Goal: Task Accomplishment & Management: Manage account settings

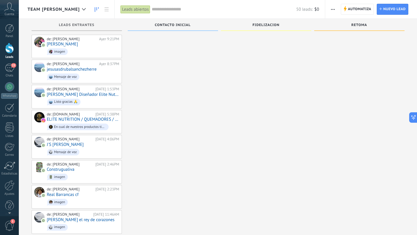
scroll to position [6, 0]
click at [10, 177] on div at bounding box center [10, 180] width 10 height 10
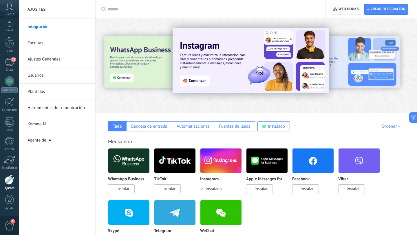
click at [347, 12] on span "Web hooks 0" at bounding box center [346, 9] width 25 height 10
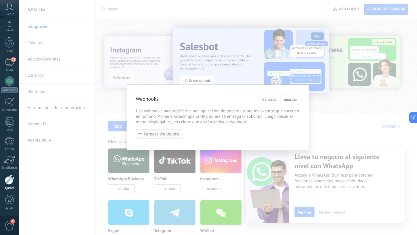
click at [155, 137] on span "Agregar Webhooks" at bounding box center [162, 134] width 36 height 4
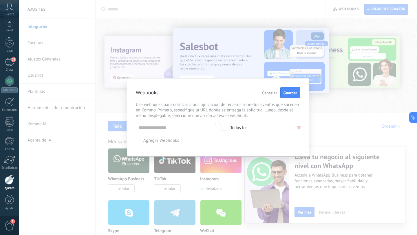
click at [253, 129] on span "Todos los" at bounding box center [258, 128] width 57 height 4
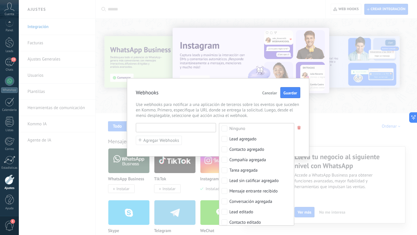
click at [166, 129] on input "text" at bounding box center [176, 127] width 80 height 9
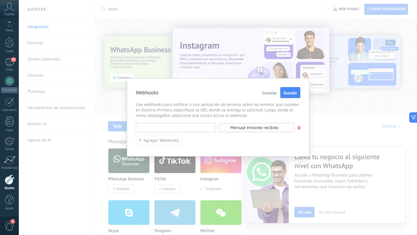
click at [166, 129] on input "text" at bounding box center [176, 127] width 80 height 9
paste input "**********"
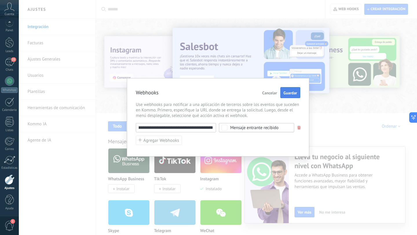
type input "**********"
click at [292, 96] on button "Guardar" at bounding box center [291, 92] width 20 height 11
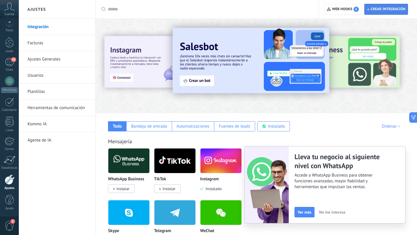
click at [396, 9] on span "Crear integración" at bounding box center [388, 9] width 35 height 5
type textarea "**********"
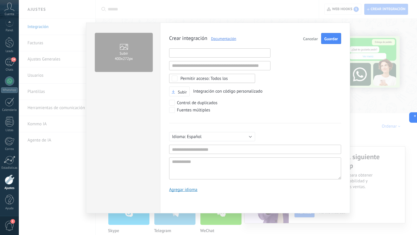
click at [202, 51] on input "text" at bounding box center [219, 52] width 101 height 9
paste input "**********"
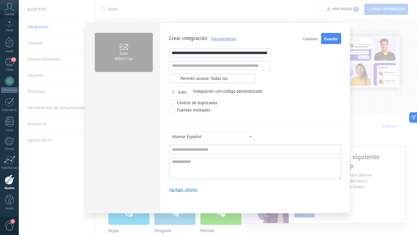
type input "**********"
click at [192, 149] on input "text" at bounding box center [255, 149] width 172 height 9
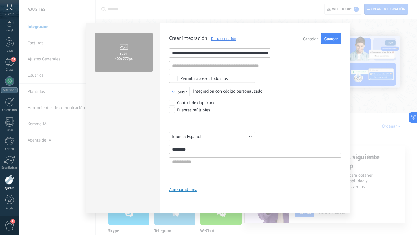
type input "********"
click at [195, 161] on textarea at bounding box center [255, 169] width 172 height 22
type textarea "*"
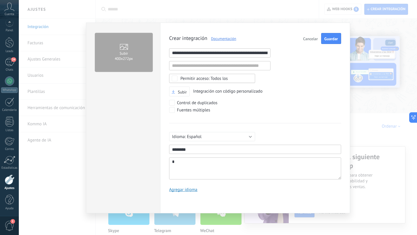
type textarea "**"
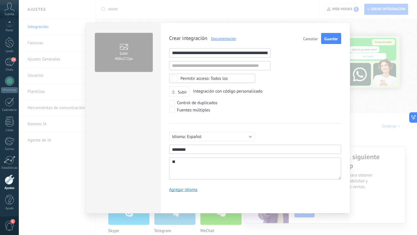
type textarea "***"
type textarea "****"
type textarea "*****"
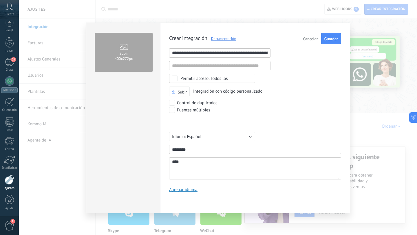
type textarea "*****"
type textarea "*******"
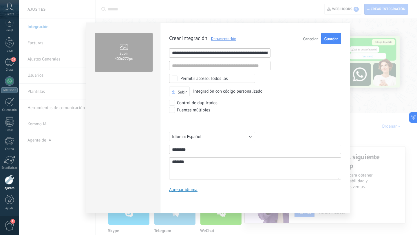
type textarea "********"
click at [331, 41] on button "Guardar" at bounding box center [331, 38] width 20 height 11
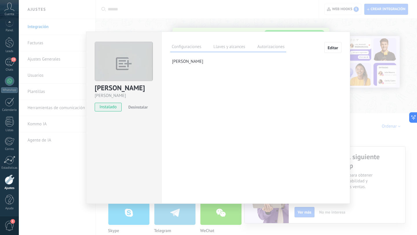
click at [238, 47] on label "Llaves y alcances" at bounding box center [229, 47] width 34 height 8
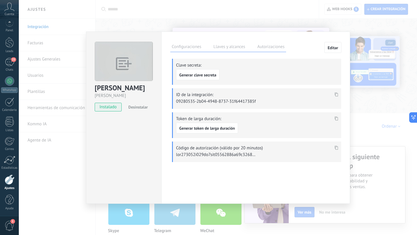
click at [337, 95] on icon at bounding box center [336, 94] width 3 height 4
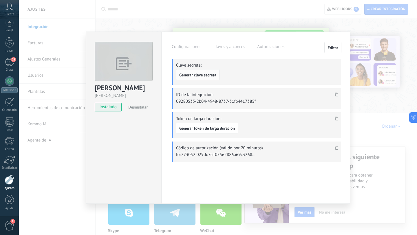
click at [202, 73] on span "Generar clave secreta" at bounding box center [197, 75] width 37 height 4
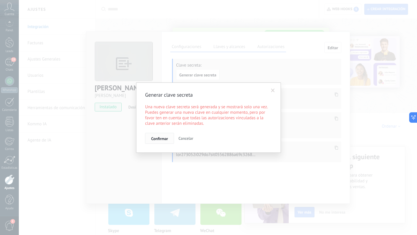
click at [159, 138] on span "Confirmar" at bounding box center [159, 139] width 17 height 4
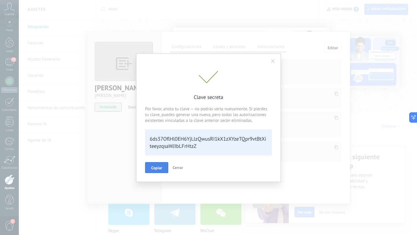
click at [157, 172] on button "Copiar" at bounding box center [156, 167] width 23 height 11
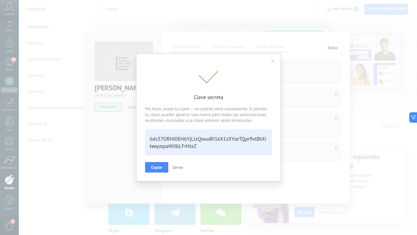
click at [178, 169] on span "Cerrar" at bounding box center [178, 167] width 10 height 5
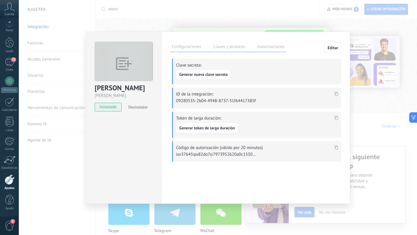
click at [337, 92] on icon at bounding box center [336, 94] width 3 height 4
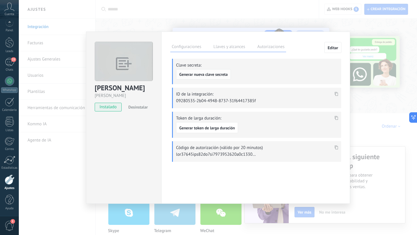
click at [204, 74] on button "Generar nueva clave secreta" at bounding box center [203, 74] width 55 height 10
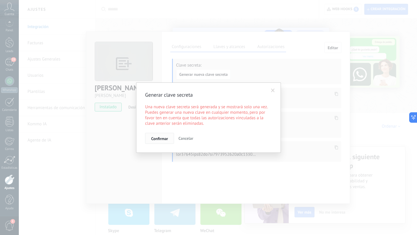
click at [166, 135] on button "Confirmar" at bounding box center [159, 138] width 29 height 11
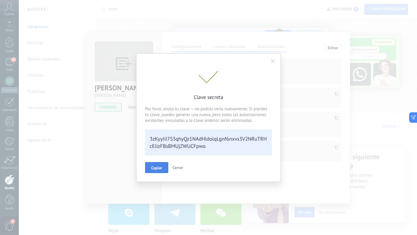
click at [154, 166] on span "Copiar" at bounding box center [156, 168] width 11 height 4
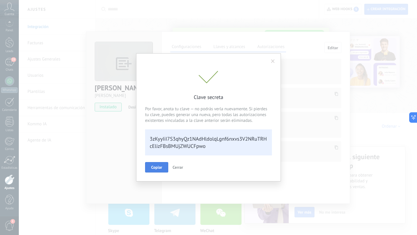
click at [272, 62] on span at bounding box center [273, 61] width 4 height 4
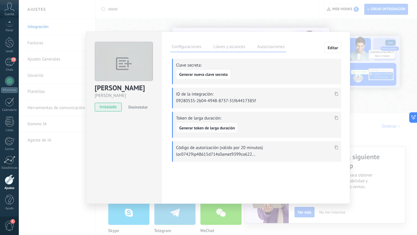
click at [217, 130] on button "Generar token de larga duración" at bounding box center [207, 127] width 62 height 11
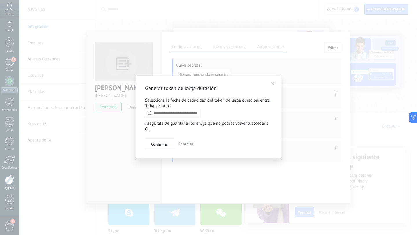
click at [185, 114] on input "text" at bounding box center [172, 113] width 55 height 9
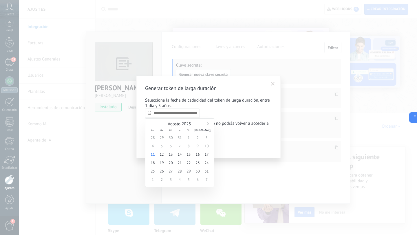
click at [208, 124] on link at bounding box center [207, 123] width 3 height 3
click at [208, 124] on div "Septiembre 2025" at bounding box center [179, 124] width 63 height 5
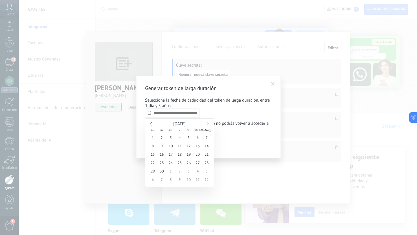
click at [208, 124] on div "Septiembre 2025" at bounding box center [179, 124] width 63 height 5
click at [207, 125] on link at bounding box center [207, 123] width 3 height 3
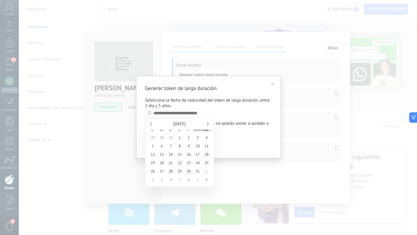
click at [207, 125] on link at bounding box center [207, 123] width 3 height 3
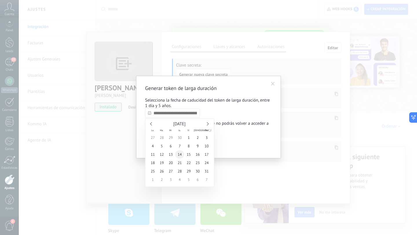
type input "**********"
click at [181, 154] on span "14" at bounding box center [179, 154] width 9 height 8
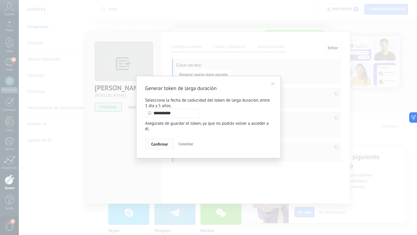
click at [161, 145] on span "Confirmar" at bounding box center [159, 144] width 17 height 4
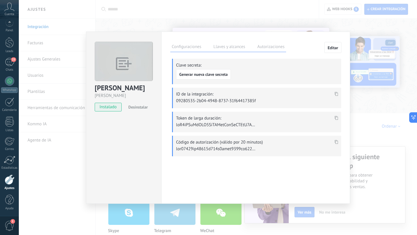
click at [337, 116] on use at bounding box center [336, 118] width 3 height 4
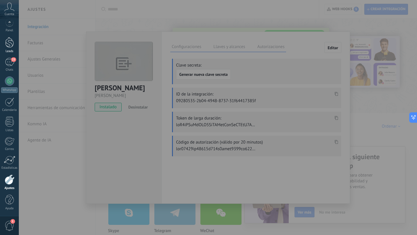
click at [9, 44] on div at bounding box center [9, 42] width 9 height 11
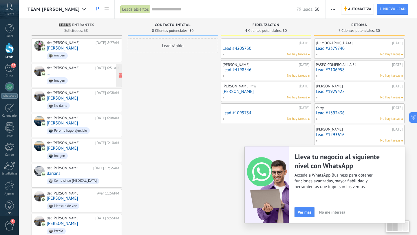
type textarea "********"
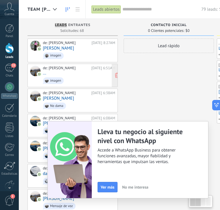
scroll to position [6, 0]
click at [69, 32] on span "Solicitudes: 68 0 0 0 68 0 0 0 68" at bounding box center [71, 30] width 23 height 3
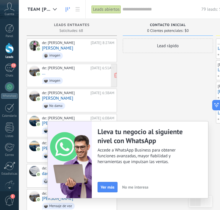
scroll to position [0, 1]
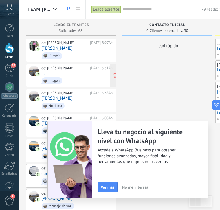
click at [74, 30] on span "Solicitudes: 68 0 0 0 68 0 0 0 68" at bounding box center [70, 30] width 23 height 3
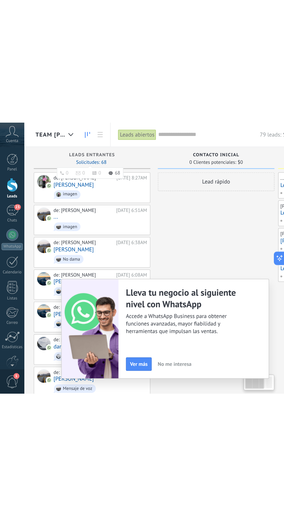
scroll to position [0, 0]
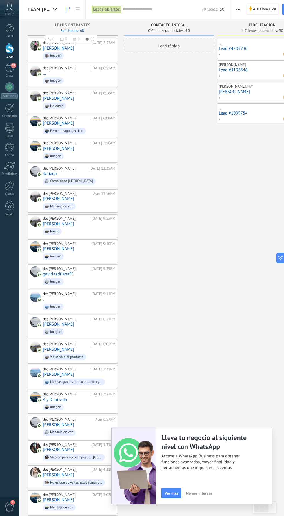
click at [187, 26] on div "Contacto inicial" at bounding box center [169, 25] width 85 height 5
click at [187, 27] on div "Contacto inicial" at bounding box center [169, 25] width 85 height 5
click at [204, 29] on div "0 Clientes potenciales: $0" at bounding box center [169, 30] width 85 height 5
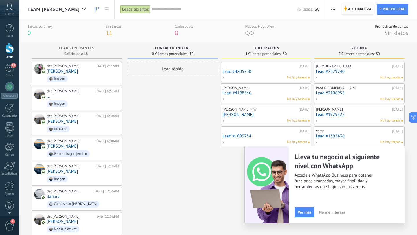
click at [366, 8] on span "Automatiza" at bounding box center [359, 9] width 23 height 10
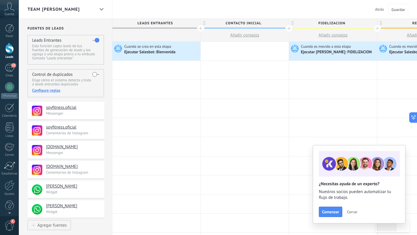
click at [352, 214] on span "Cerrar" at bounding box center [352, 212] width 10 height 4
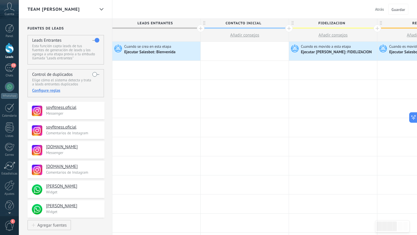
click at [63, 10] on div "team laura" at bounding box center [61, 9] width 67 height 19
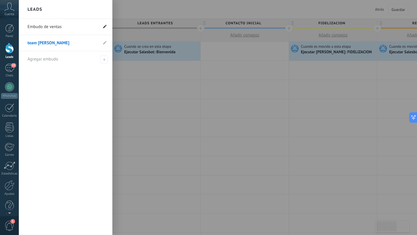
click at [105, 29] on span at bounding box center [104, 27] width 3 height 6
drag, startPoint x: 69, startPoint y: 28, endPoint x: 39, endPoint y: 30, distance: 30.8
click at [39, 30] on input "**********" at bounding box center [63, 26] width 70 height 9
type input "*"
type input "********"
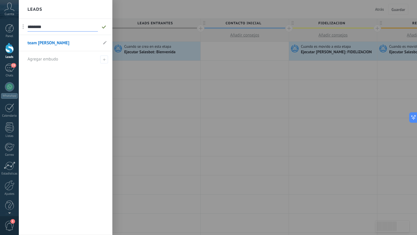
click at [105, 26] on use at bounding box center [104, 26] width 4 height 3
click at [105, 42] on icon at bounding box center [104, 42] width 3 height 3
type input "*"
type input "**********"
click at [108, 41] on icon at bounding box center [104, 42] width 6 height 3
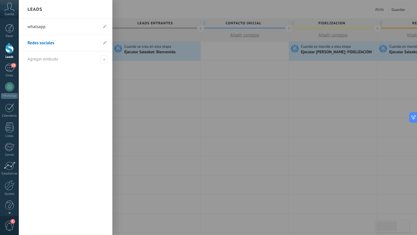
click at [149, 102] on div at bounding box center [227, 117] width 417 height 235
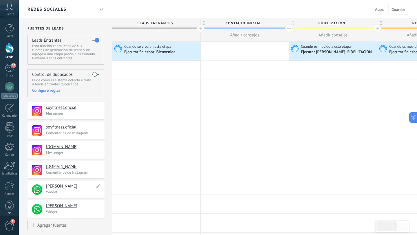
click at [77, 186] on h4 "Martha Ventas" at bounding box center [70, 187] width 49 height 6
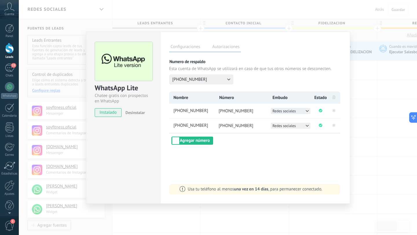
click at [284, 110] on span "Redes sociales" at bounding box center [284, 111] width 23 height 5
click at [284, 117] on span "whatsapp" at bounding box center [281, 117] width 16 height 5
click at [284, 125] on span "Redes sociales" at bounding box center [284, 125] width 23 height 5
click at [284, 132] on span "whatsapp" at bounding box center [281, 132] width 16 height 5
click at [368, 137] on div "WhatsApp Lite Chatee gratis con prospectos en WhatsApp instalado Desinstalar Co…" at bounding box center [218, 117] width 399 height 235
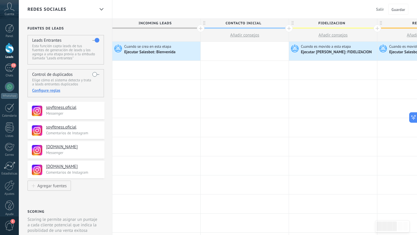
click at [57, 10] on span "Redes sociales" at bounding box center [47, 10] width 39 height 6
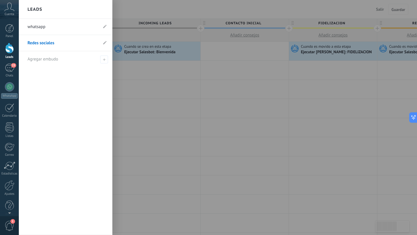
click at [82, 25] on link "whatsapp" at bounding box center [63, 27] width 70 height 16
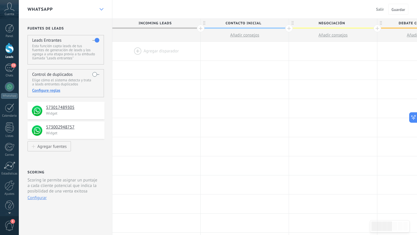
click at [97, 9] on div at bounding box center [102, 9] width 10 height 11
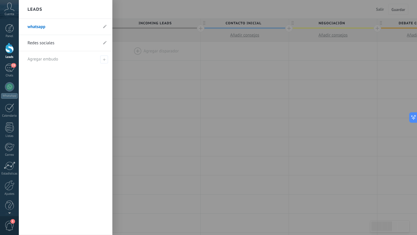
click at [150, 7] on div at bounding box center [227, 117] width 417 height 235
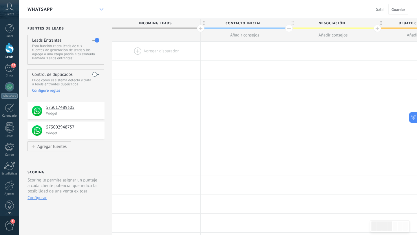
click at [100, 8] on icon at bounding box center [102, 9] width 4 height 2
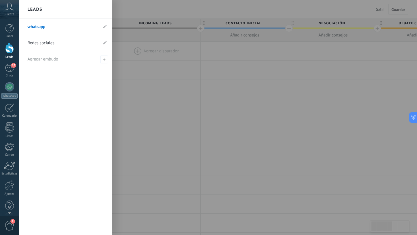
click at [149, 78] on div at bounding box center [227, 117] width 417 height 235
click at [9, 53] on div at bounding box center [9, 48] width 9 height 11
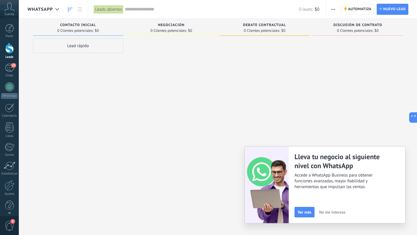
click at [335, 10] on span "button" at bounding box center [334, 9] width 4 height 11
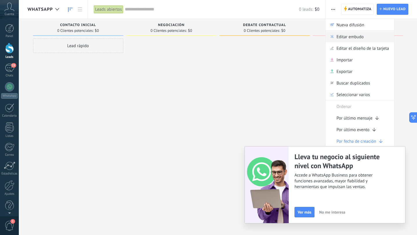
click at [343, 35] on span "Editar embudo" at bounding box center [350, 37] width 27 height 12
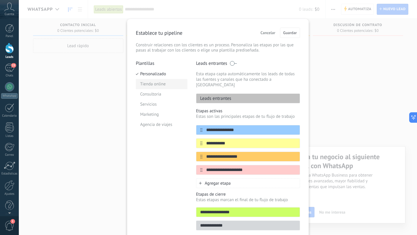
click at [165, 88] on li "Tienda online" at bounding box center [162, 84] width 52 height 10
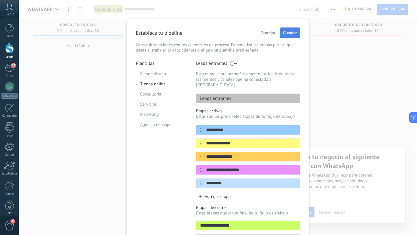
click at [290, 34] on span "Guardar" at bounding box center [291, 33] width 14 height 4
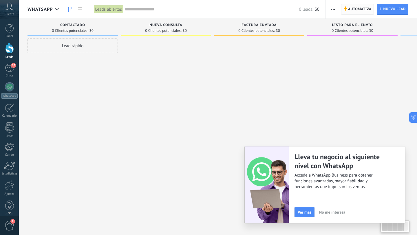
click at [359, 7] on span "Automatiza" at bounding box center [359, 9] width 23 height 10
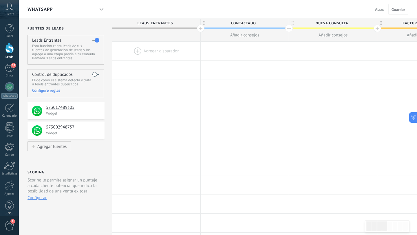
click at [200, 28] on div at bounding box center [201, 29] width 8 height 8
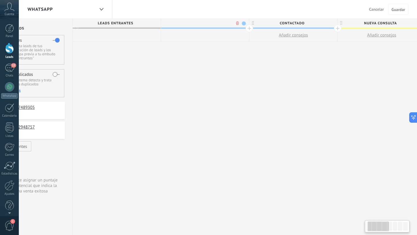
scroll to position [0, 43]
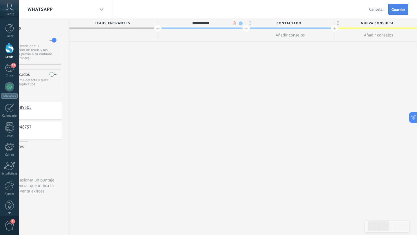
type input "**********"
click at [397, 9] on span "Guardar" at bounding box center [399, 10] width 14 height 4
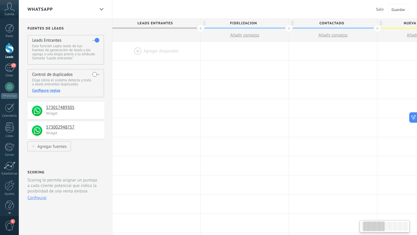
scroll to position [0, 43]
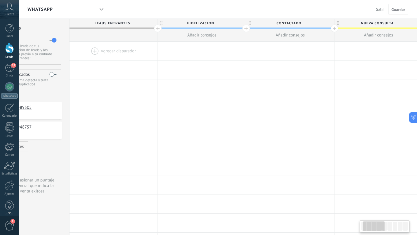
click at [247, 28] on div at bounding box center [247, 29] width 8 height 8
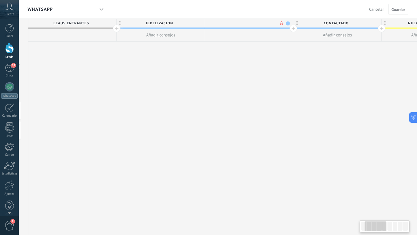
scroll to position [0, 86]
type input "******"
click at [400, 11] on span "Guardar" at bounding box center [399, 10] width 14 height 4
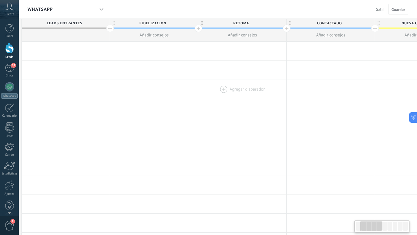
scroll to position [0, 91]
click at [403, 12] on span "Guardar" at bounding box center [399, 10] width 14 height 4
click at [381, 8] on span "Salir" at bounding box center [381, 9] width 8 height 5
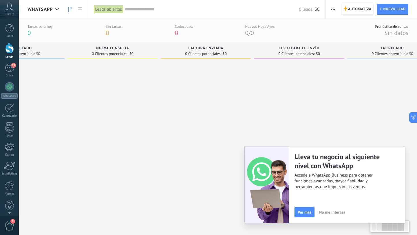
scroll to position [0, 269]
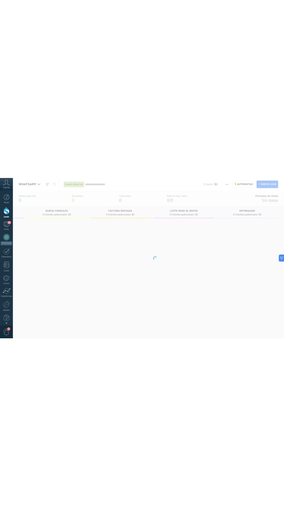
scroll to position [0, 269]
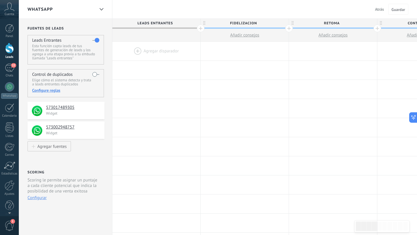
click at [381, 8] on span "Atrás" at bounding box center [379, 9] width 9 height 5
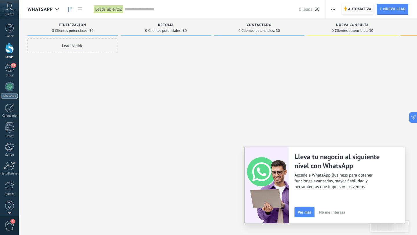
click at [365, 7] on span "Automatiza" at bounding box center [359, 9] width 23 height 10
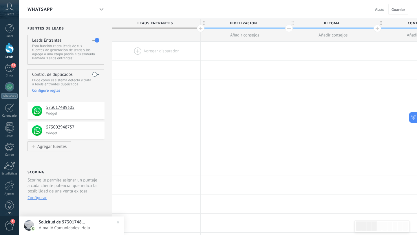
click at [381, 10] on span "Atrás" at bounding box center [379, 9] width 9 height 5
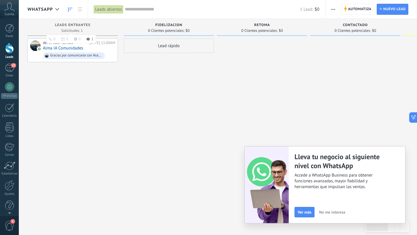
click at [89, 25] on span "Leads Entrantes" at bounding box center [73, 25] width 36 height 4
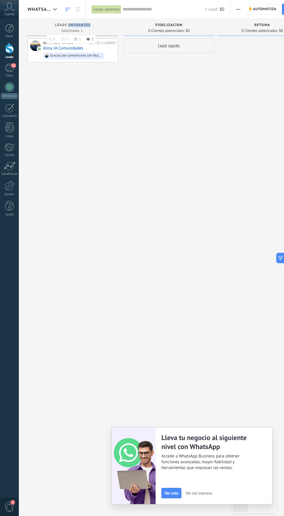
click at [108, 28] on div "Solicitudes: 1 0 0 0 1 0 0 0 1" at bounding box center [72, 30] width 85 height 5
click at [48, 35] on ul "0 0 0 1" at bounding box center [71, 39] width 50 height 9
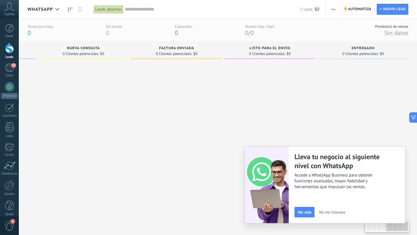
scroll to position [0, 366]
click at [36, 9] on span "whatsapp" at bounding box center [41, 10] width 26 height 6
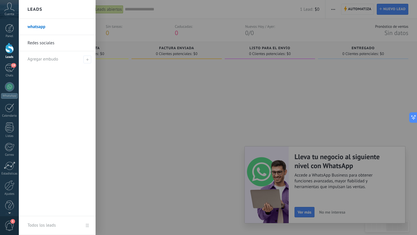
click at [39, 44] on link "Redes sociales" at bounding box center [59, 43] width 62 height 16
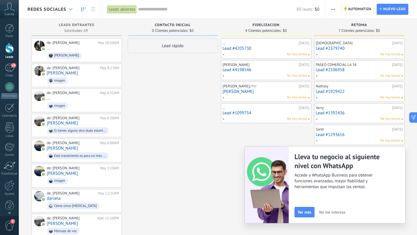
click at [70, 6] on div at bounding box center [71, 9] width 10 height 11
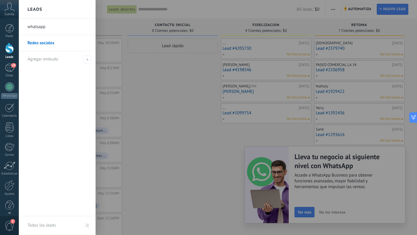
click at [64, 24] on link "whatsapp" at bounding box center [59, 27] width 62 height 16
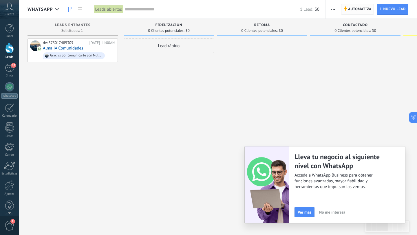
click at [357, 11] on span "Automatiza" at bounding box center [359, 9] width 23 height 10
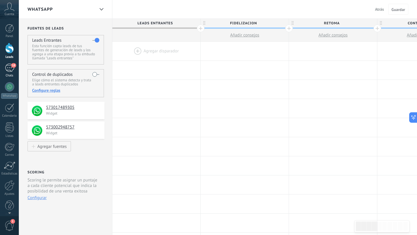
click at [8, 68] on div "18" at bounding box center [9, 68] width 9 height 8
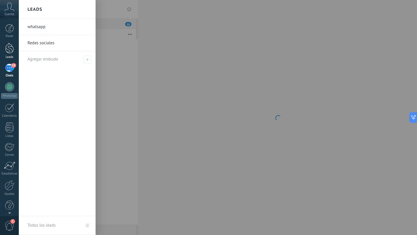
click at [11, 47] on div at bounding box center [9, 48] width 9 height 11
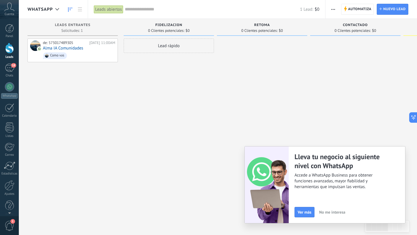
click at [43, 7] on span "whatsapp" at bounding box center [41, 10] width 26 height 6
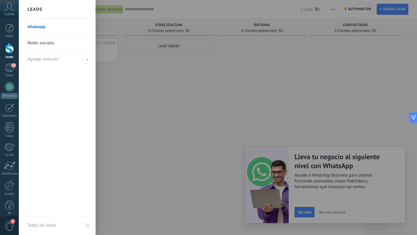
click at [51, 37] on link "Redes sociales" at bounding box center [59, 43] width 62 height 16
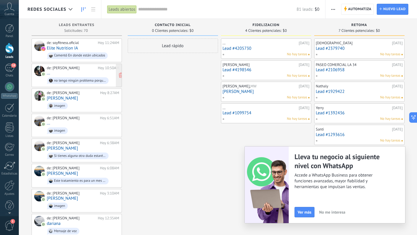
click at [99, 74] on div "de: [PERSON_NAME][DATE] 10:50AM ... no tengo ningún problema porque acá siempre…" at bounding box center [83, 76] width 72 height 20
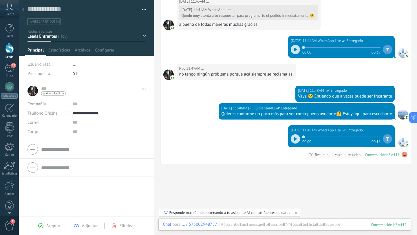
scroll to position [326, 0]
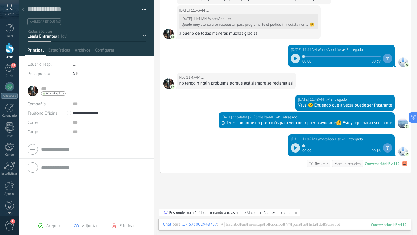
click at [68, 7] on textarea at bounding box center [82, 9] width 111 height 9
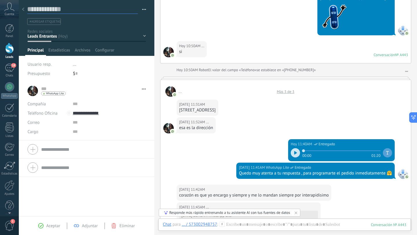
scroll to position [154, 0]
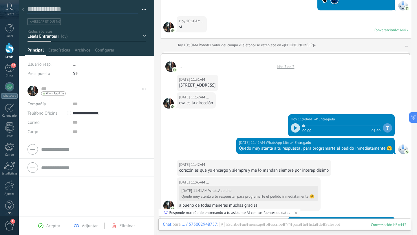
type textarea "*"
type textarea "**"
type textarea "***"
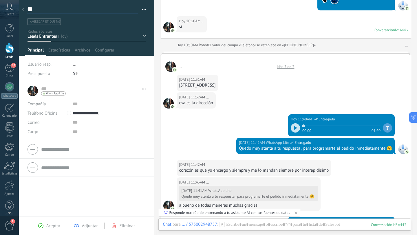
type textarea "***"
type textarea "****"
type textarea "*****"
type textarea "******"
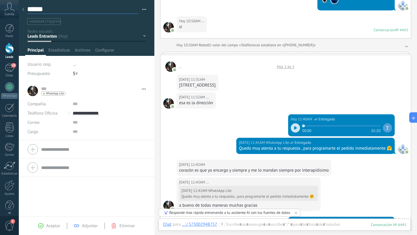
type textarea "*******"
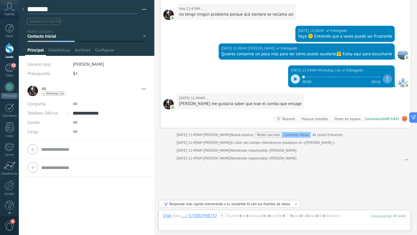
scroll to position [428, 0]
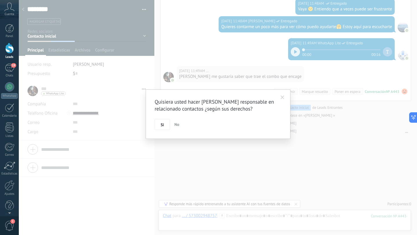
type textarea "*******"
click at [283, 98] on span at bounding box center [283, 98] width 4 height 4
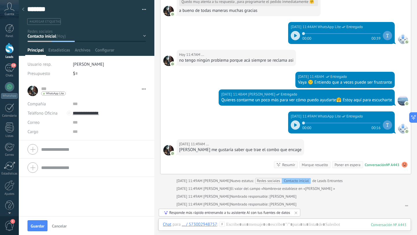
scroll to position [348, 0]
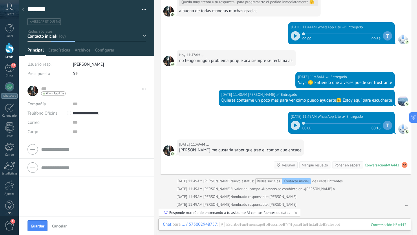
click at [23, 9] on use at bounding box center [23, 9] width 2 height 3
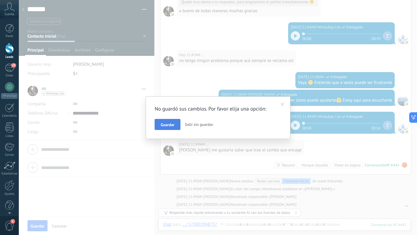
click at [166, 126] on span "Guardar" at bounding box center [168, 125] width 14 height 4
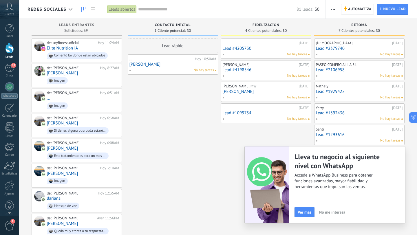
click at [331, 212] on span "No me interesa" at bounding box center [332, 212] width 26 height 4
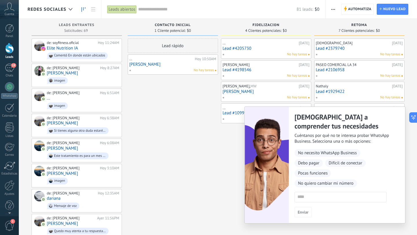
click at [176, 64] on link "[PERSON_NAME]" at bounding box center [173, 64] width 87 height 5
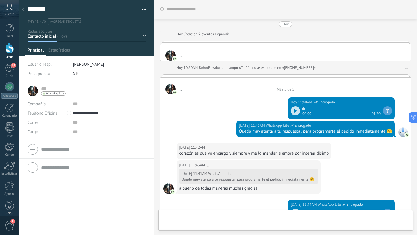
type textarea "*******"
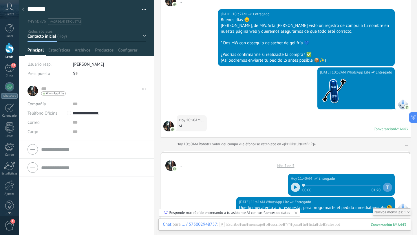
scroll to position [418, 0]
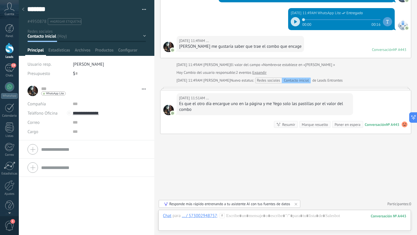
click at [23, 9] on use at bounding box center [23, 9] width 2 height 3
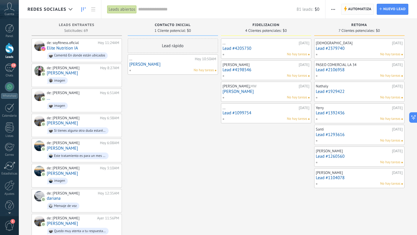
click at [354, 11] on span "Automatiza" at bounding box center [359, 9] width 23 height 10
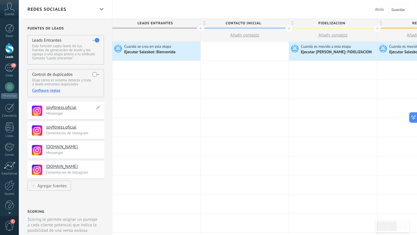
click at [68, 110] on h4 "soyfitness.oficial" at bounding box center [70, 108] width 49 height 6
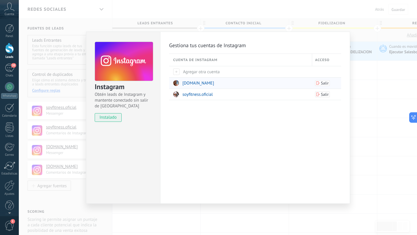
click at [201, 82] on span "[DOMAIN_NAME]" at bounding box center [199, 84] width 32 height 6
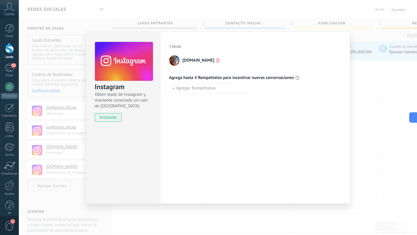
click at [171, 48] on use "button" at bounding box center [171, 46] width 2 height 4
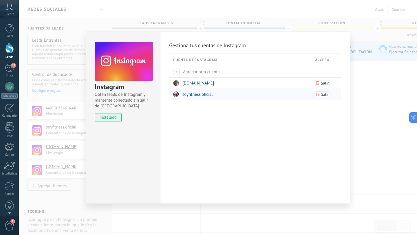
click at [189, 99] on div "soyfitness.oficial" at bounding box center [241, 94] width 136 height 11
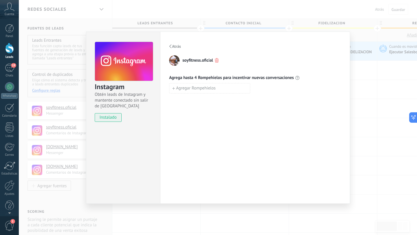
click at [174, 46] on span "Atrás" at bounding box center [176, 46] width 9 height 4
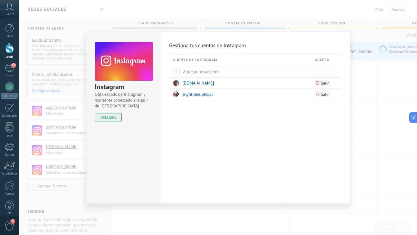
click at [155, 28] on div "Instagram Obtén leads de Instagram y mantente conectado sin salir de Kommo inst…" at bounding box center [218, 117] width 399 height 235
